Goal: Check status: Check status

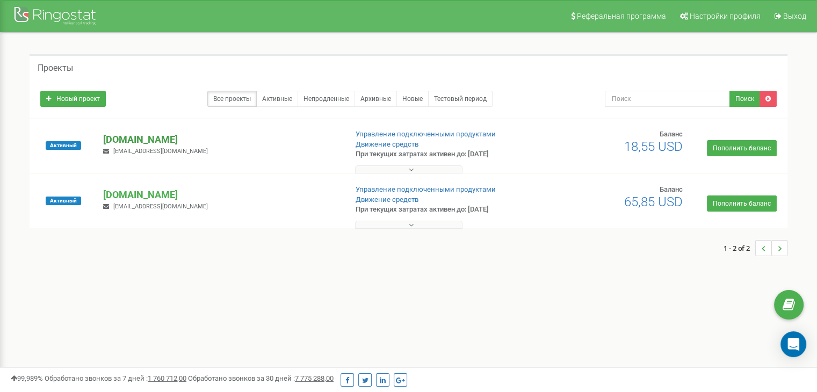
click at [107, 141] on p "[DOMAIN_NAME]" at bounding box center [220, 140] width 235 height 14
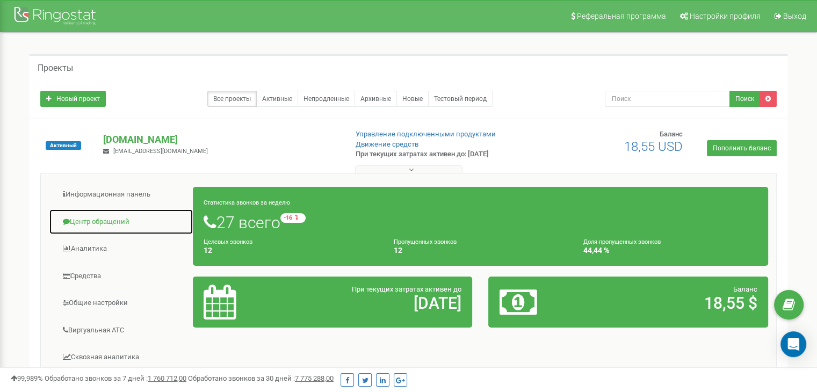
click at [120, 220] on link "Центр обращений" at bounding box center [121, 222] width 144 height 26
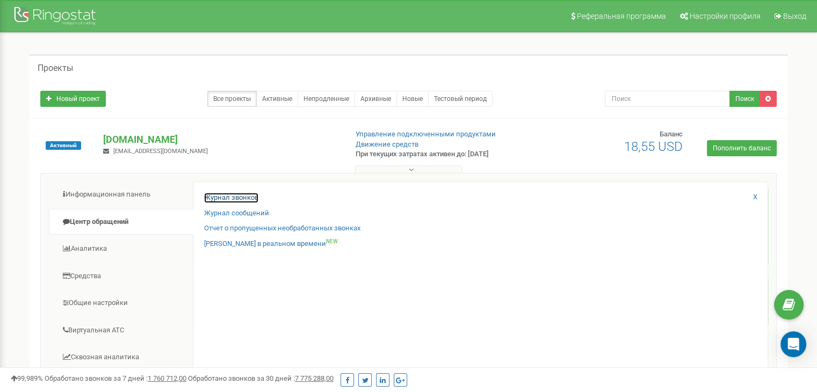
click at [249, 198] on link "Журнал звонков" at bounding box center [231, 198] width 54 height 10
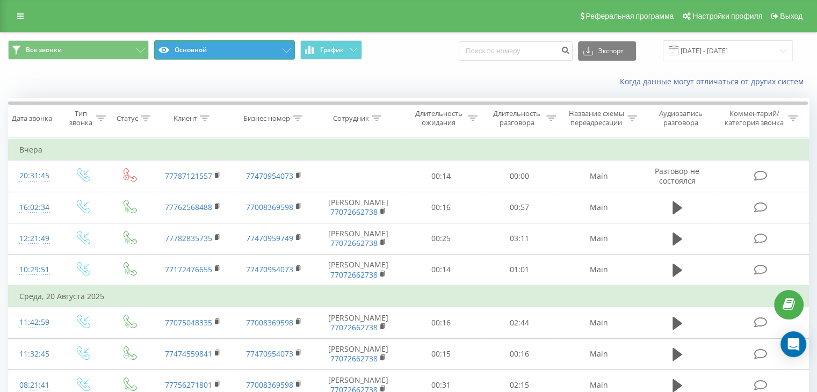
click at [177, 53] on button "Основной" at bounding box center [224, 49] width 141 height 19
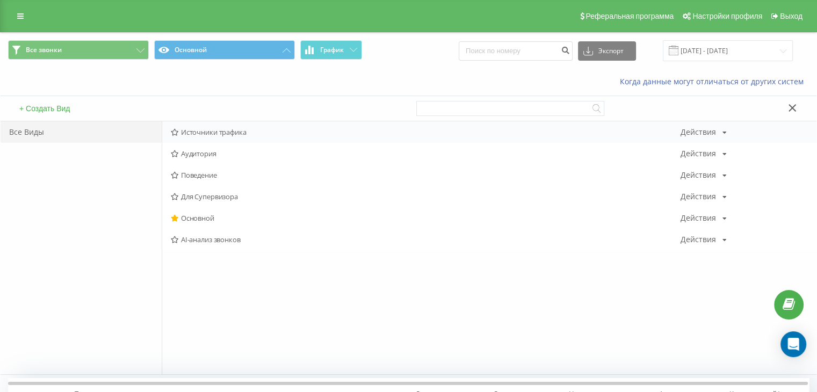
click at [191, 137] on div "Источники трафика Действия Редактировать Копировать Удалить По умолчанию Подели…" at bounding box center [489, 131] width 654 height 21
click at [192, 135] on span "Источники трафика" at bounding box center [426, 132] width 510 height 8
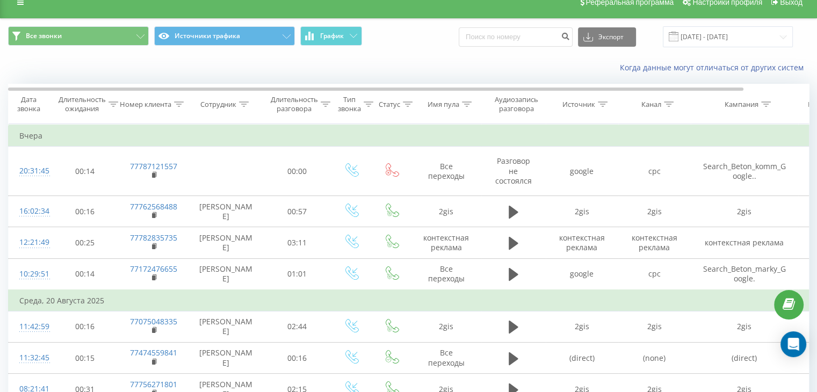
scroll to position [54, 0]
